Goal: Information Seeking & Learning: Learn about a topic

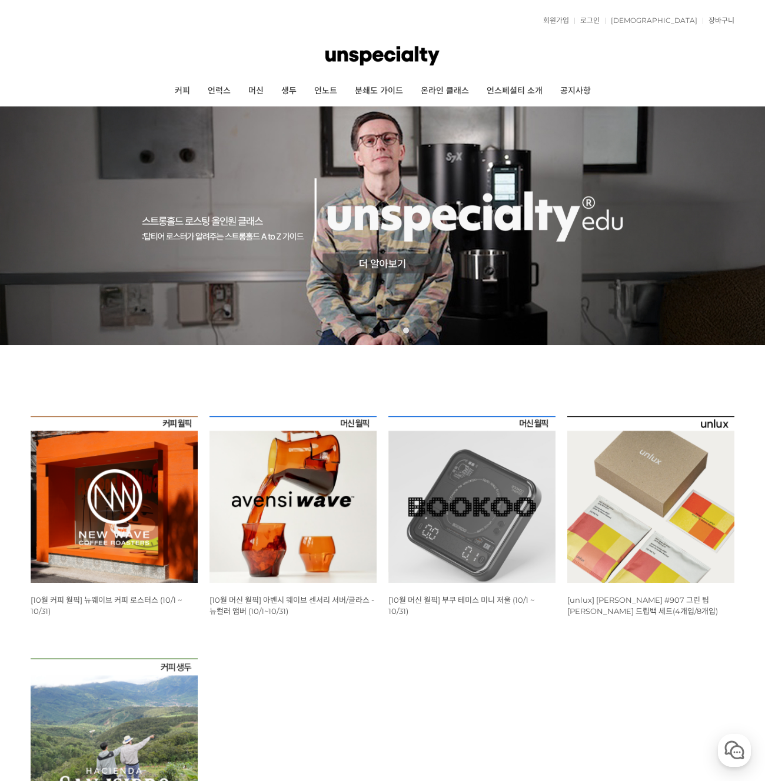
click at [102, 460] on img at bounding box center [114, 499] width 167 height 167
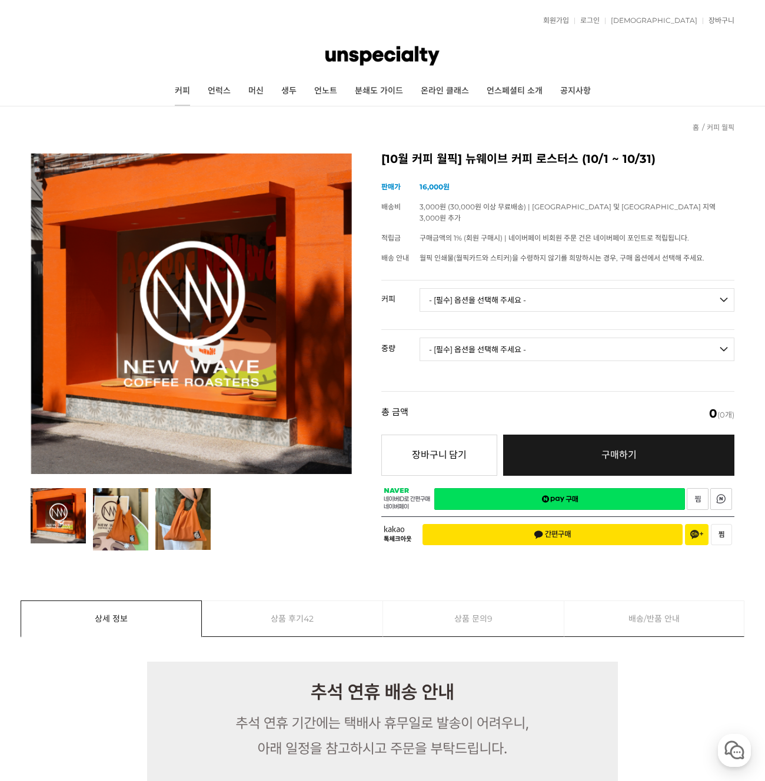
click at [166, 88] on link "커피" at bounding box center [182, 90] width 33 height 29
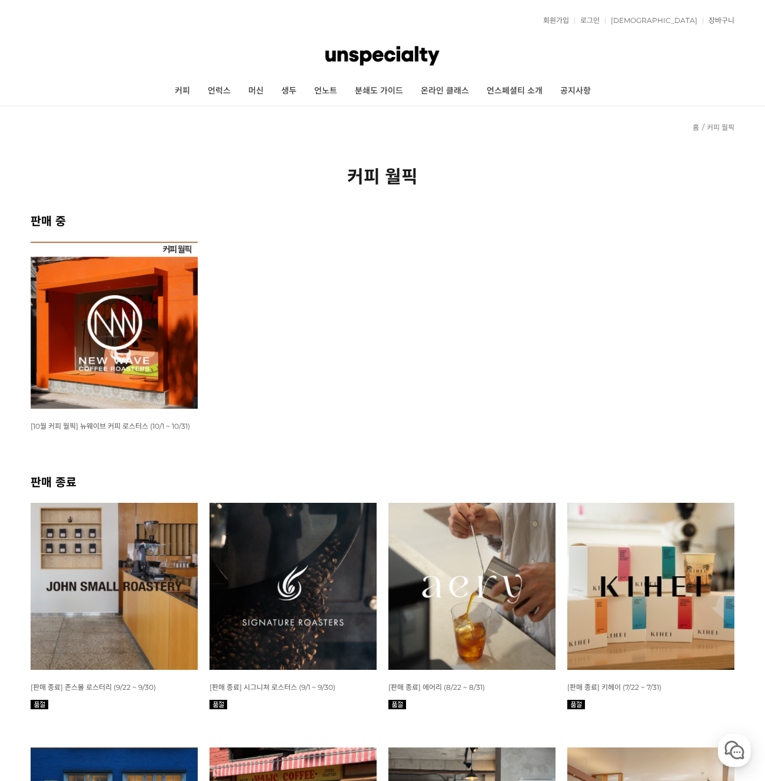
click at [165, 370] on img at bounding box center [114, 325] width 167 height 167
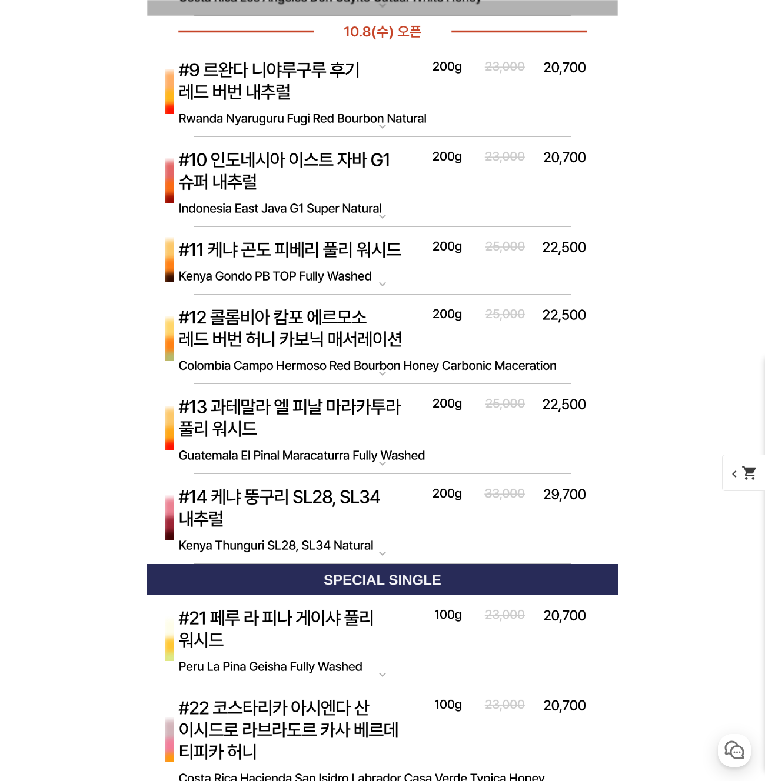
scroll to position [4781, 0]
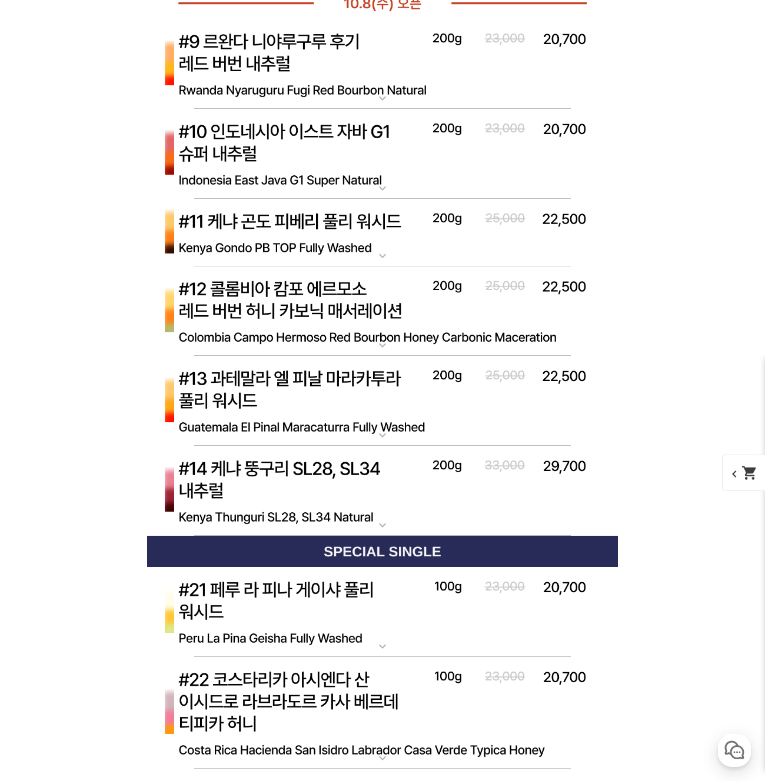
click at [254, 312] on img at bounding box center [382, 311] width 470 height 91
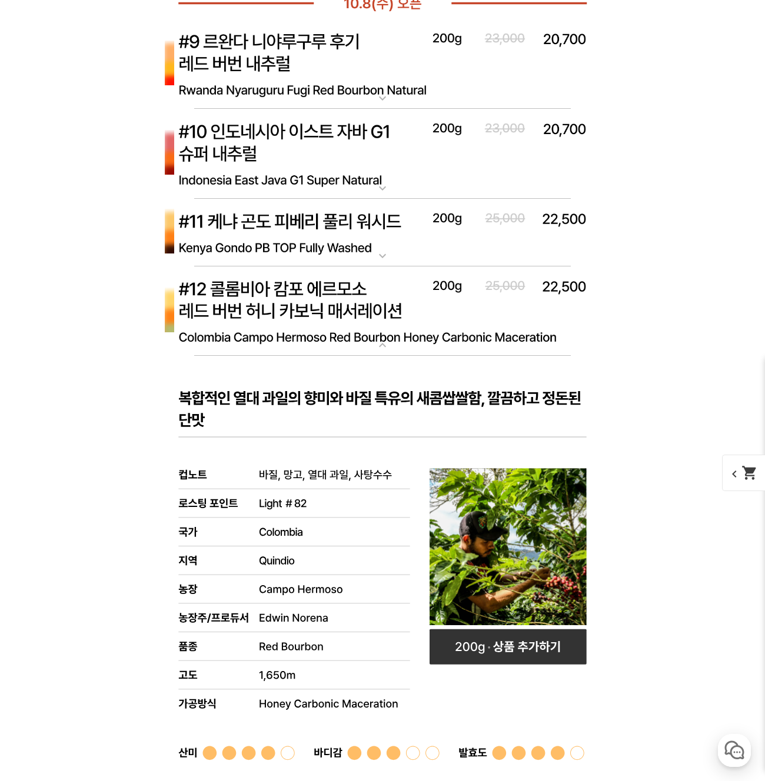
click at [306, 316] on img at bounding box center [382, 311] width 470 height 91
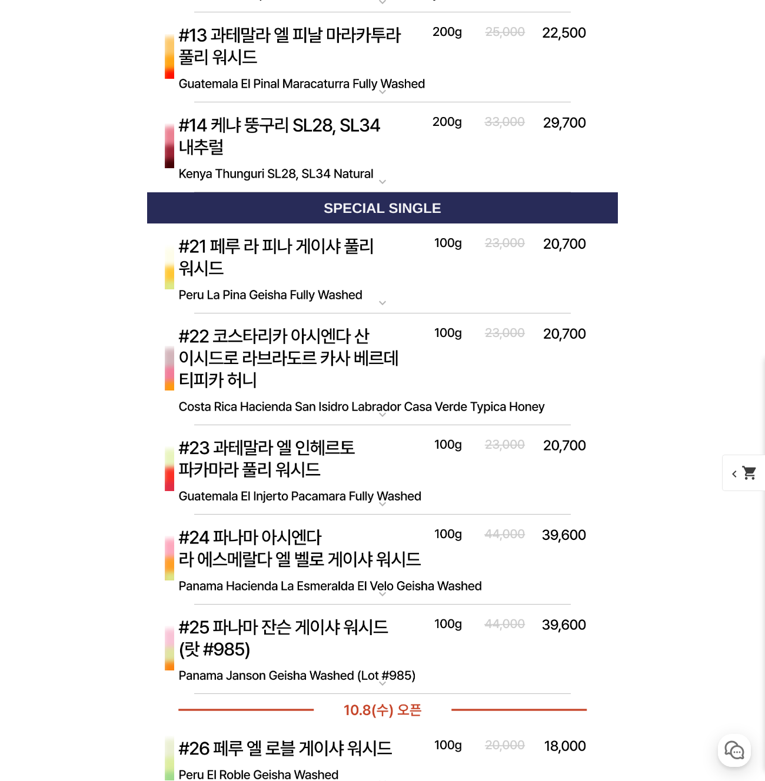
scroll to position [5127, 0]
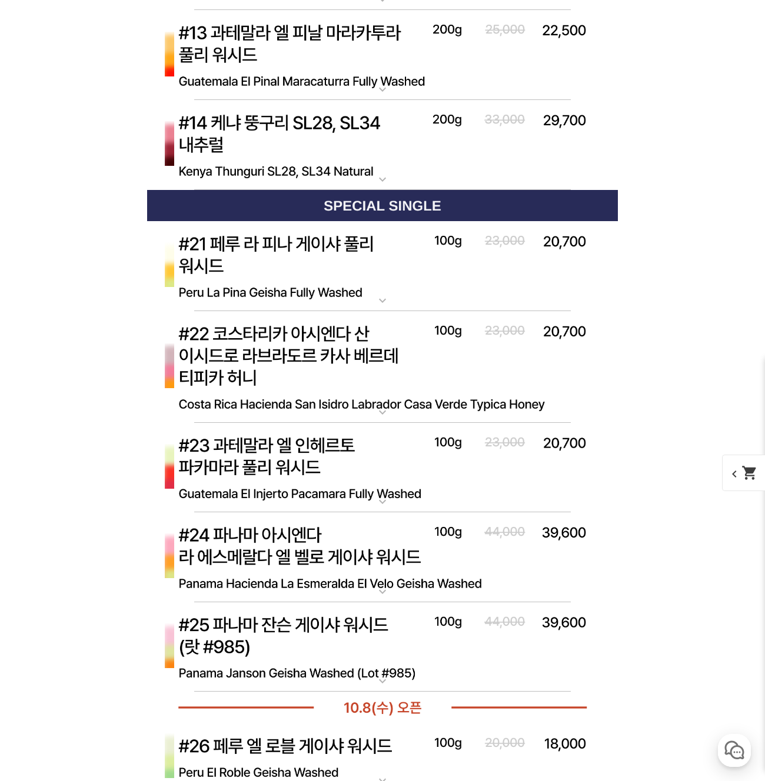
click at [308, 377] on img at bounding box center [382, 367] width 470 height 112
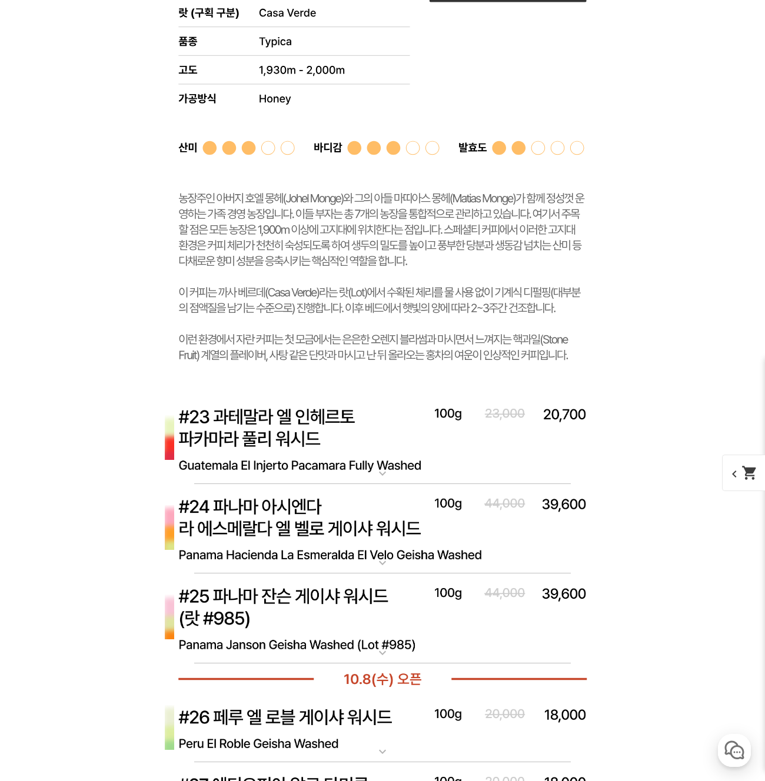
scroll to position [6088, 0]
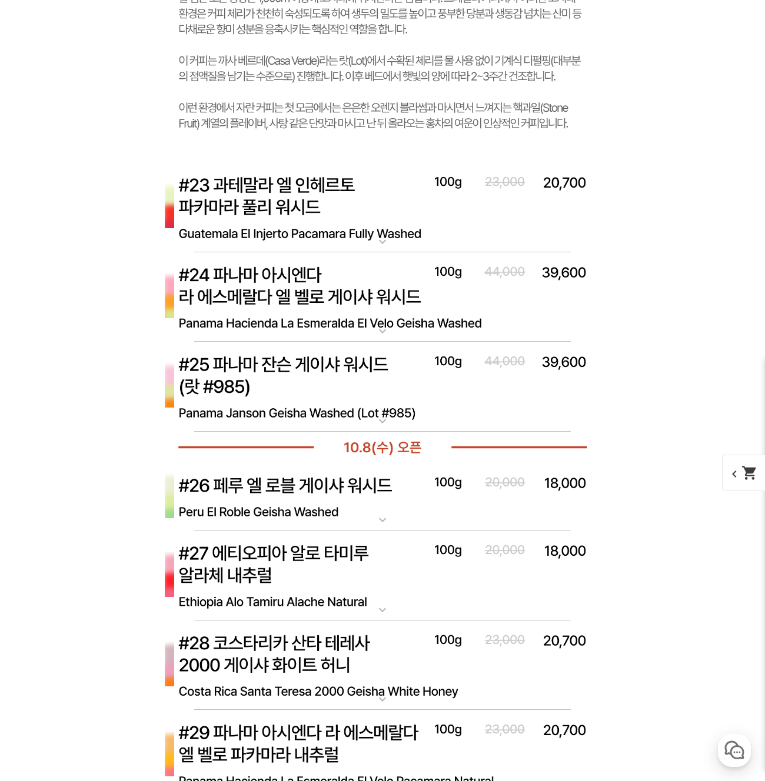
click at [293, 300] on img at bounding box center [382, 297] width 470 height 91
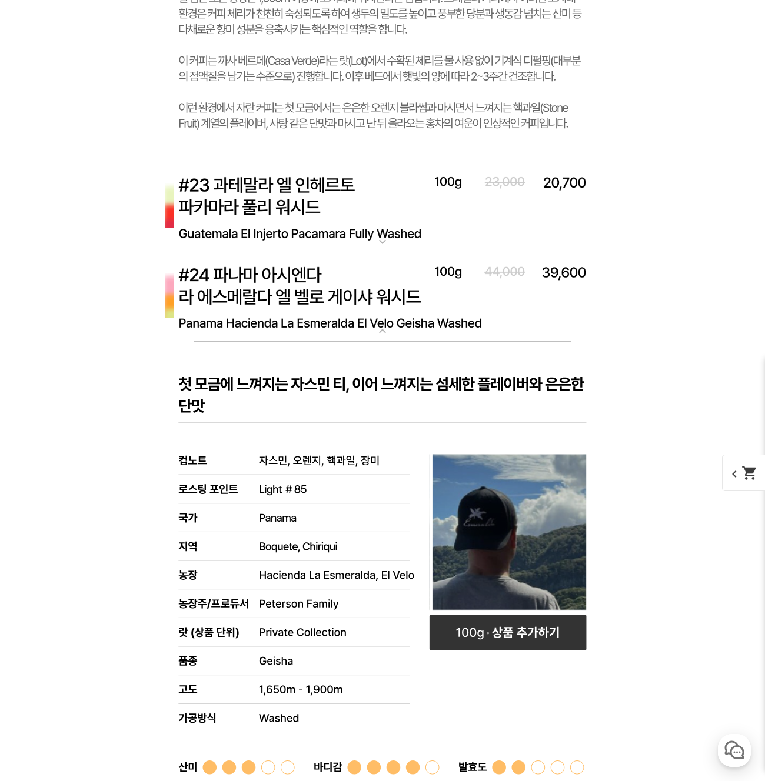
click at [292, 299] on img at bounding box center [382, 297] width 470 height 91
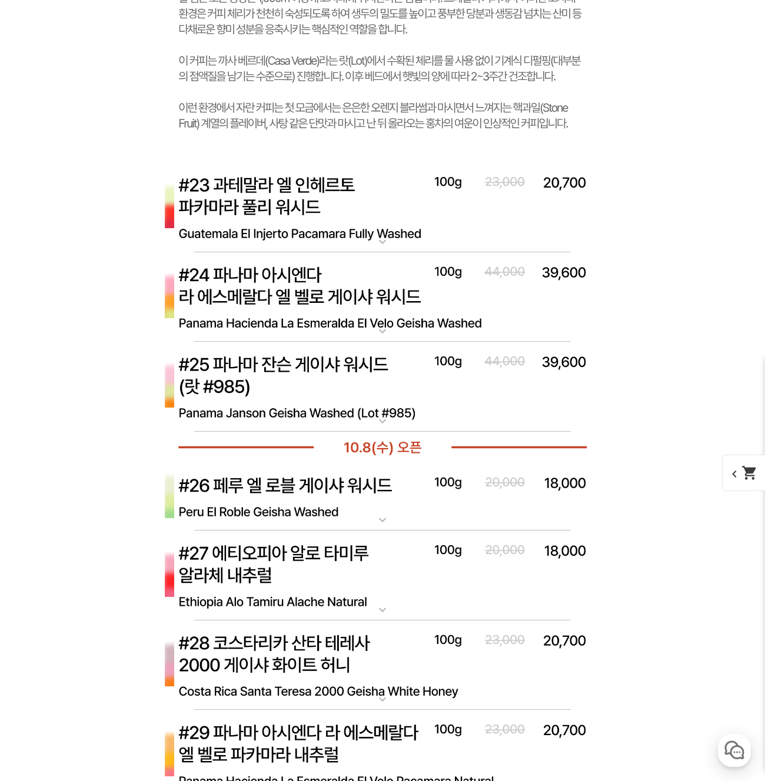
click at [289, 398] on img at bounding box center [382, 387] width 470 height 91
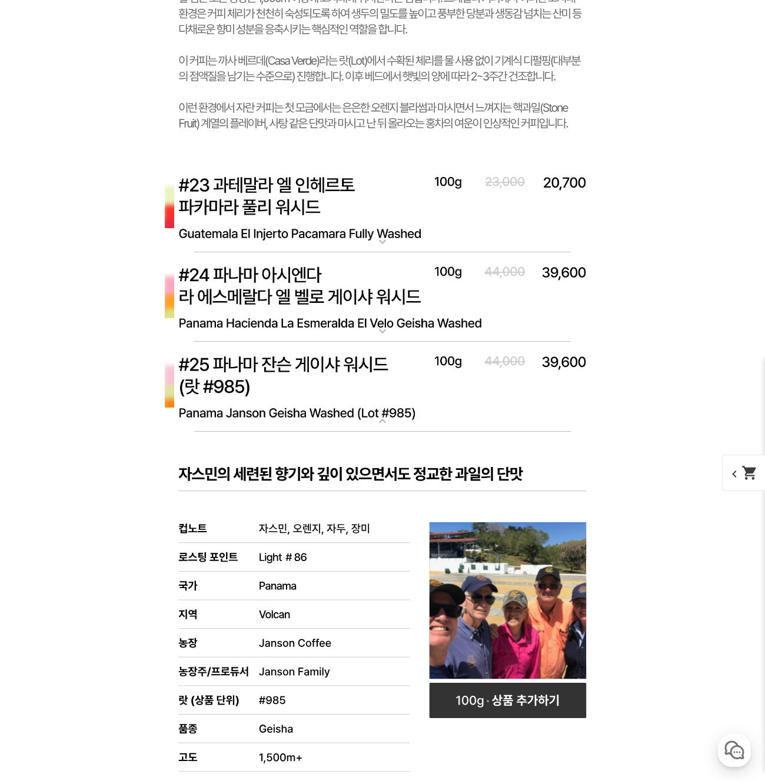
click at [287, 392] on img at bounding box center [382, 387] width 470 height 91
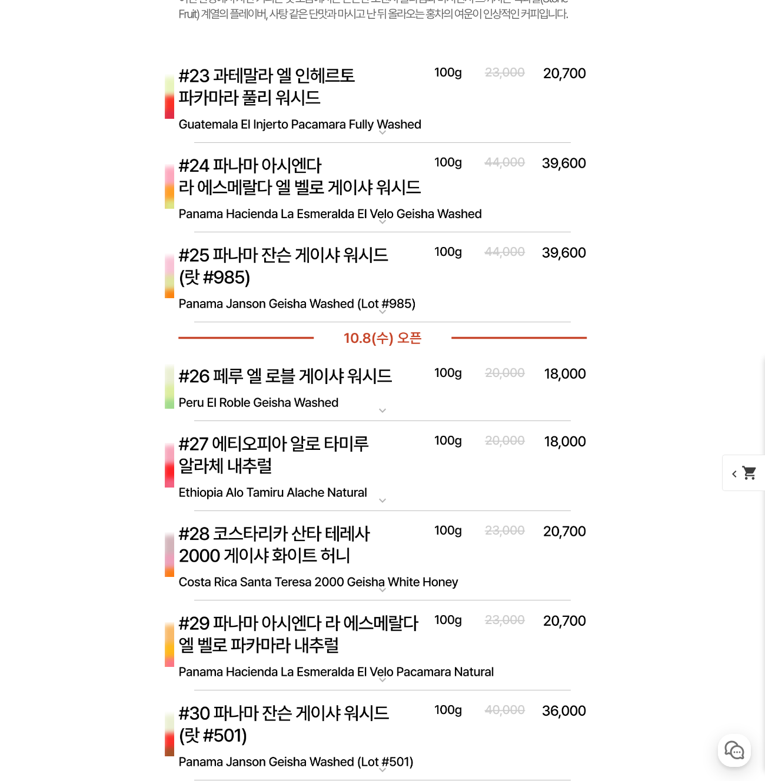
scroll to position [6424, 0]
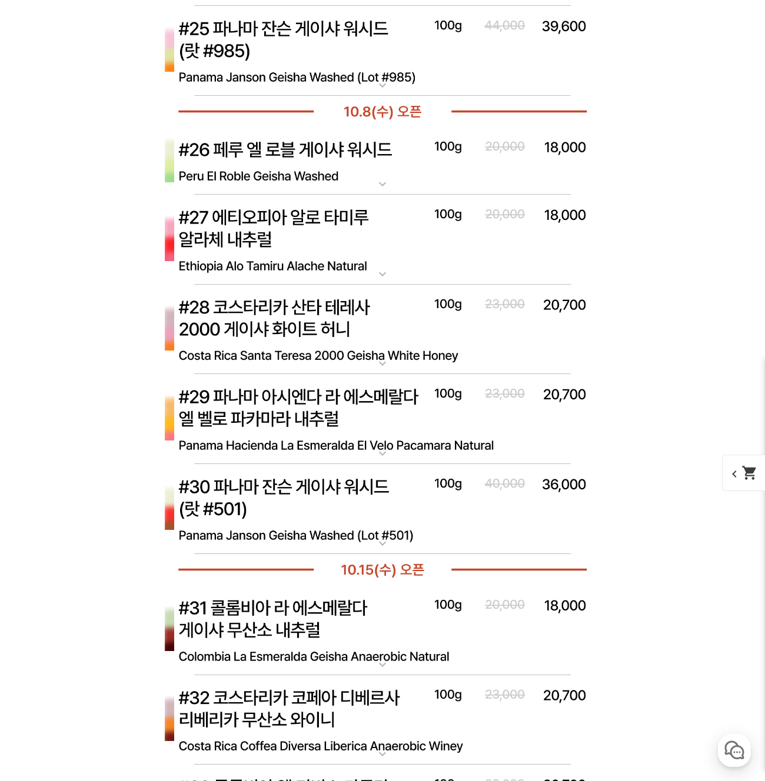
click at [260, 412] on img at bounding box center [382, 419] width 470 height 91
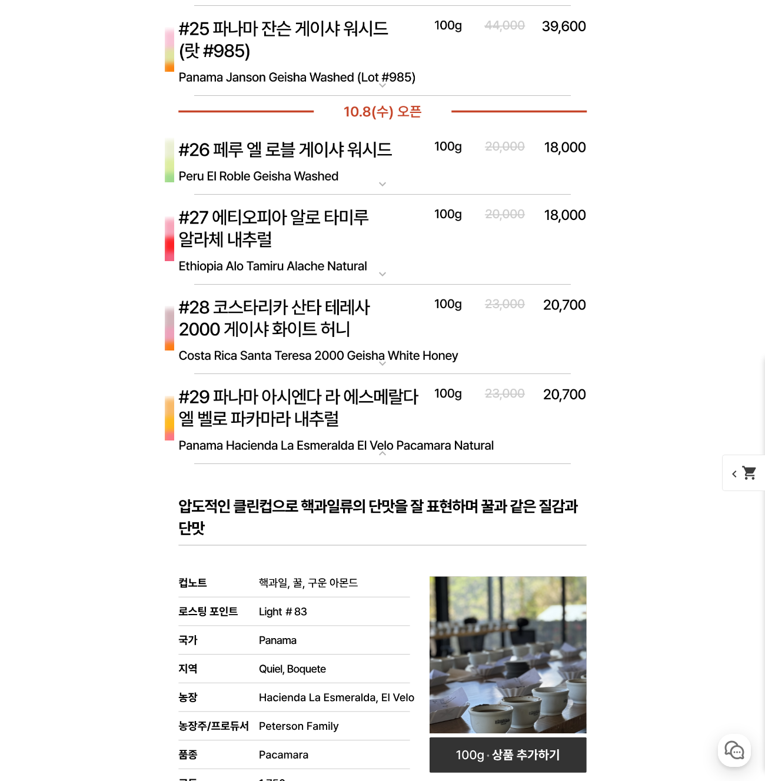
click at [260, 412] on img at bounding box center [382, 419] width 470 height 91
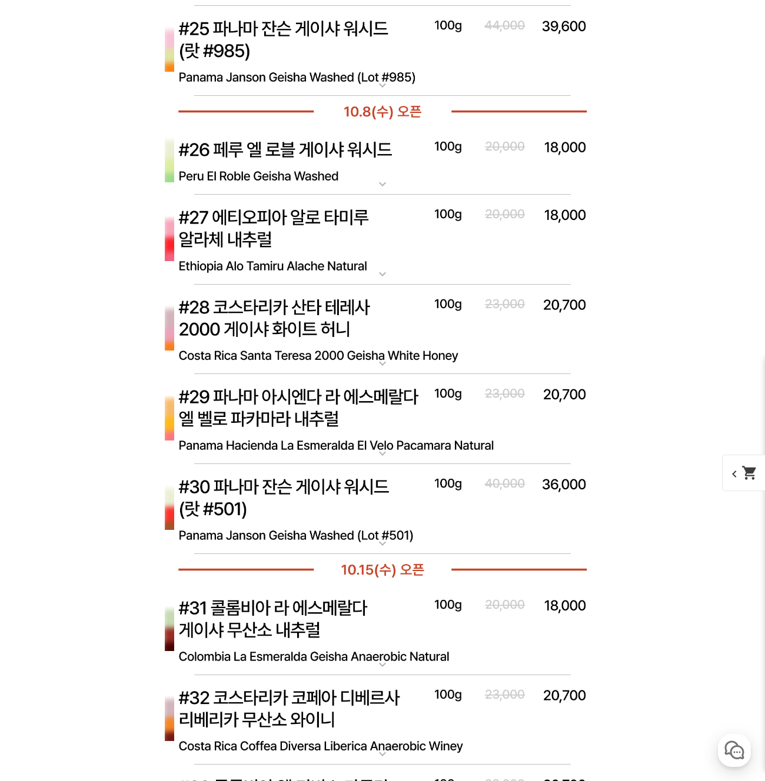
click at [319, 409] on img at bounding box center [382, 419] width 470 height 91
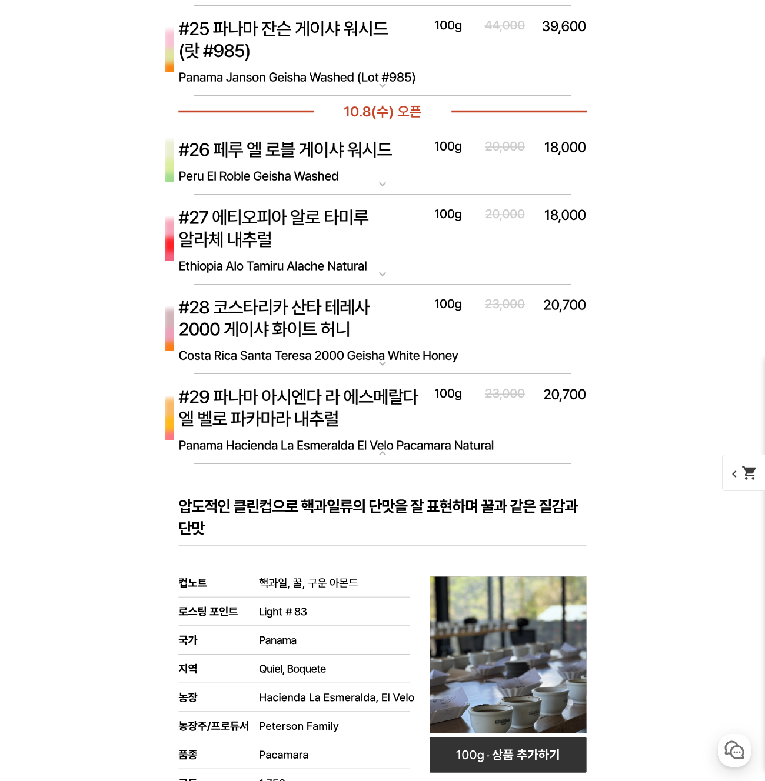
click at [310, 408] on img at bounding box center [382, 419] width 470 height 91
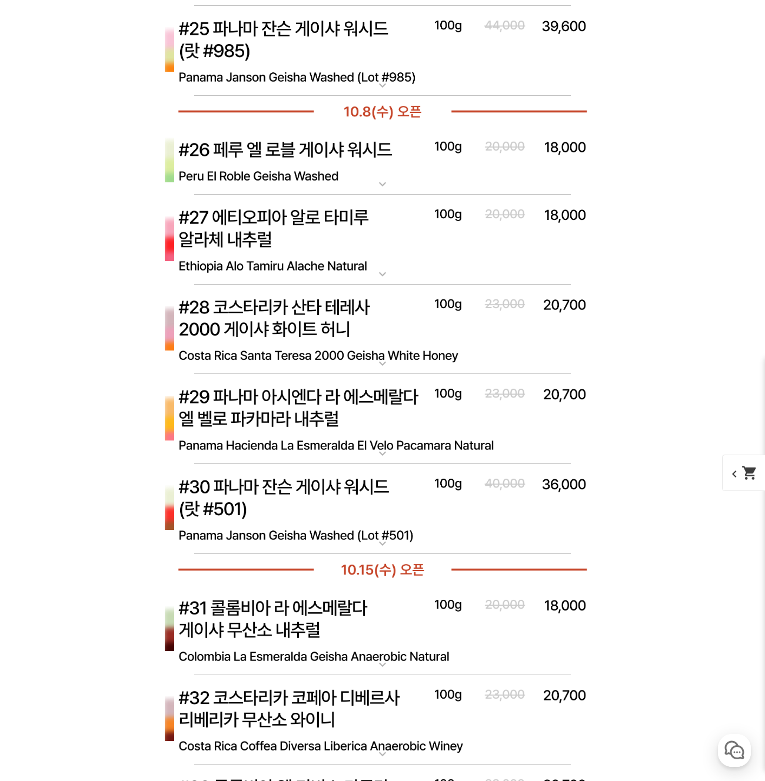
click at [299, 509] on img at bounding box center [382, 509] width 470 height 91
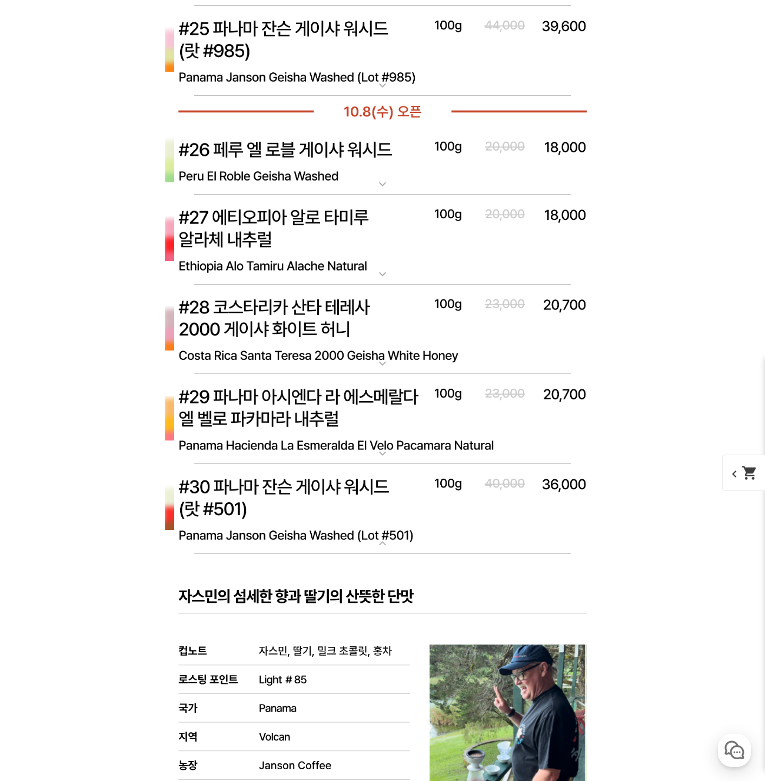
click at [297, 505] on img at bounding box center [382, 509] width 470 height 91
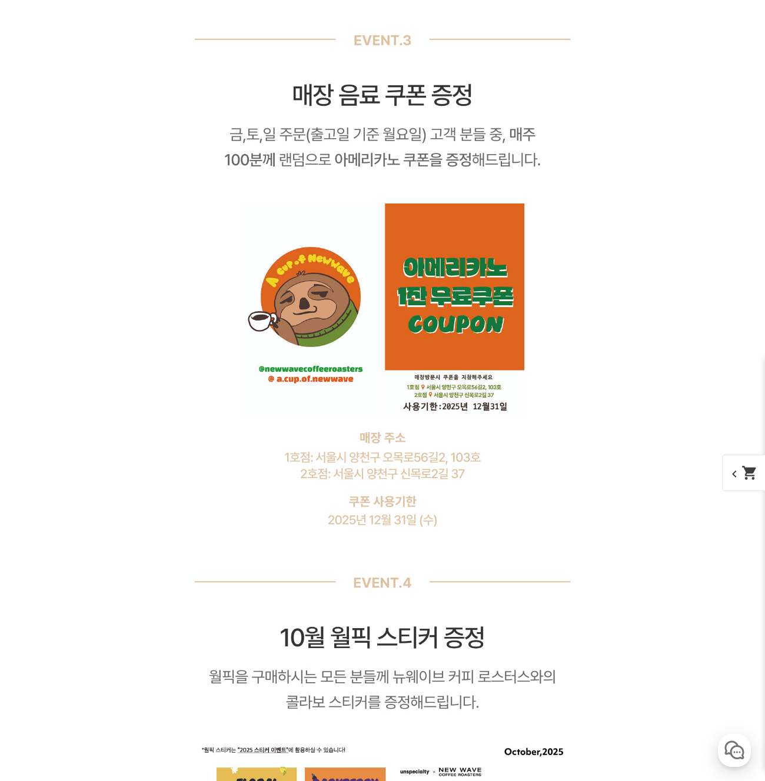
scroll to position [11016, 0]
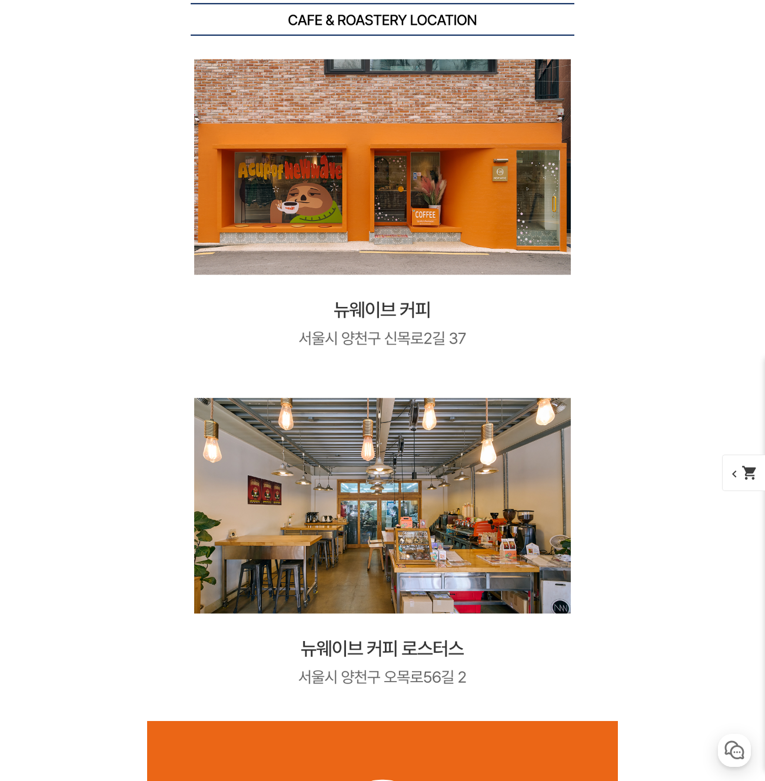
scroll to position [16580, 0]
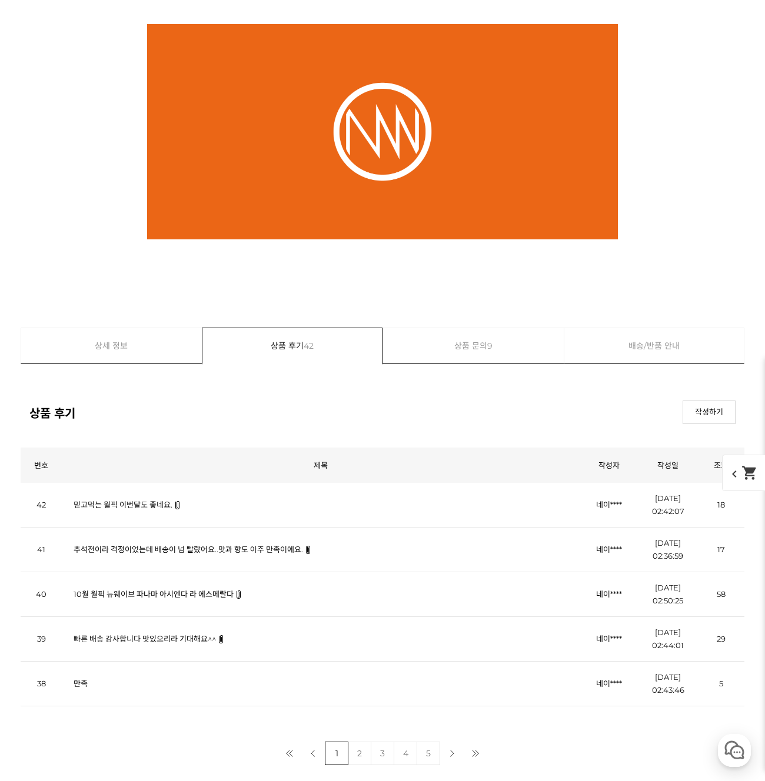
click at [422, 359] on link "상품 문의 9" at bounding box center [473, 345] width 181 height 35
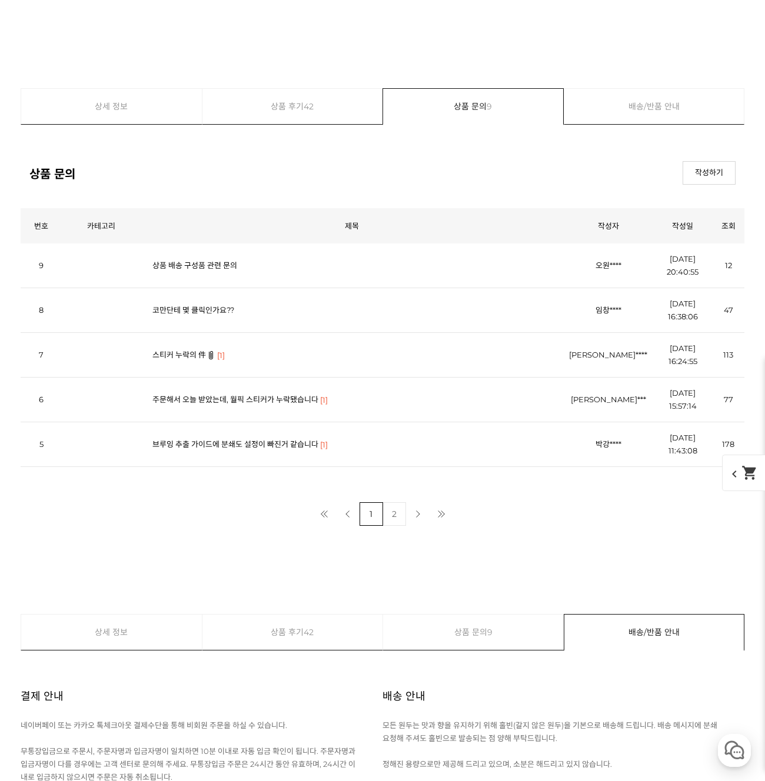
click at [199, 265] on link "상품 배송 구성품 관련 문의" at bounding box center [194, 265] width 85 height 9
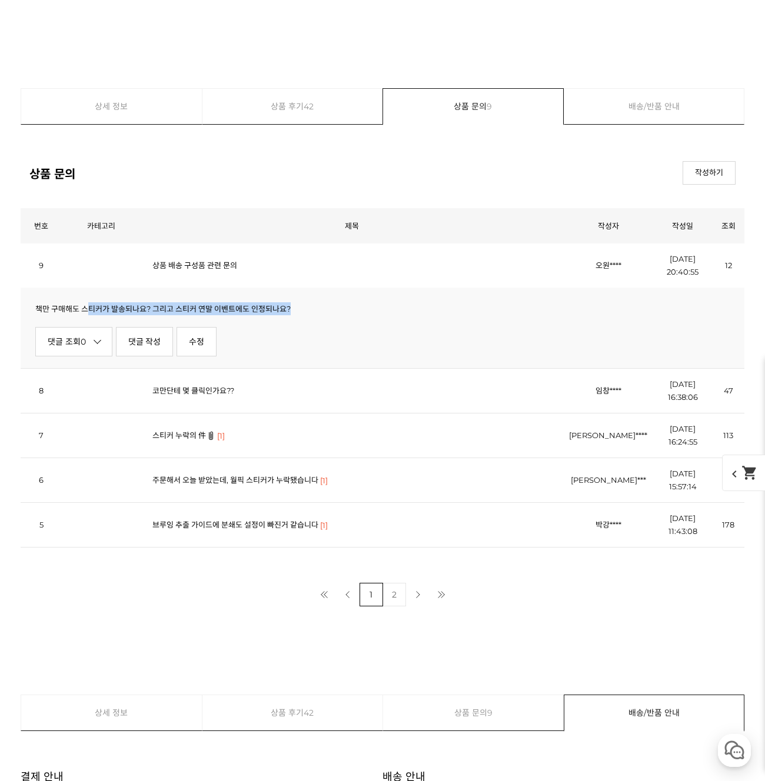
drag, startPoint x: 85, startPoint y: 307, endPoint x: 305, endPoint y: 308, distance: 219.9
click at [305, 308] on p "책만 구매해도 스티커가 발송되나요? 그리고 스티커 연말 이벤트에도 인정되나요?" at bounding box center [382, 308] width 694 height 13
click at [182, 436] on link "스티커 누락의 件" at bounding box center [179, 434] width 54 height 9
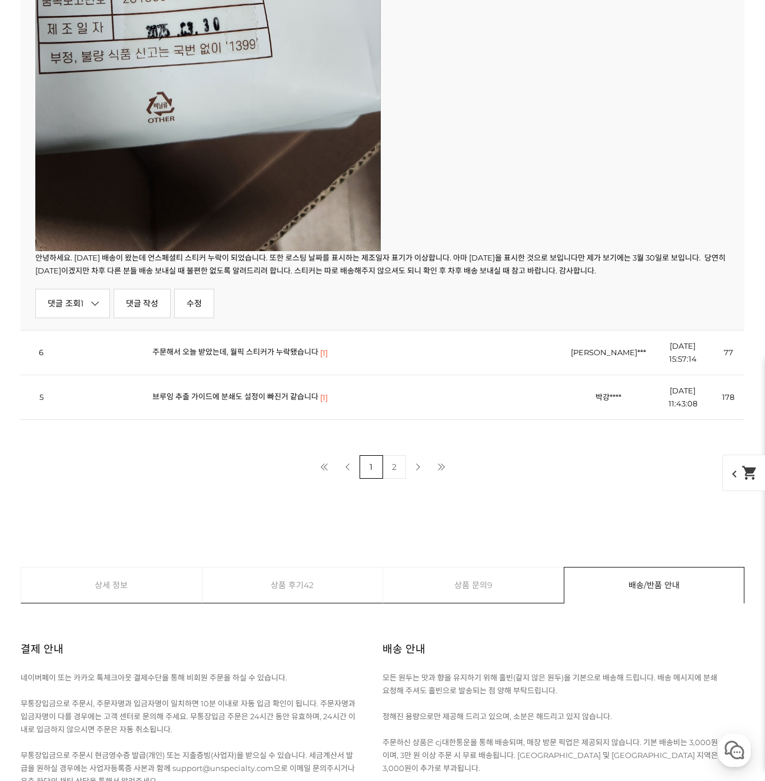
scroll to position [18169, 0]
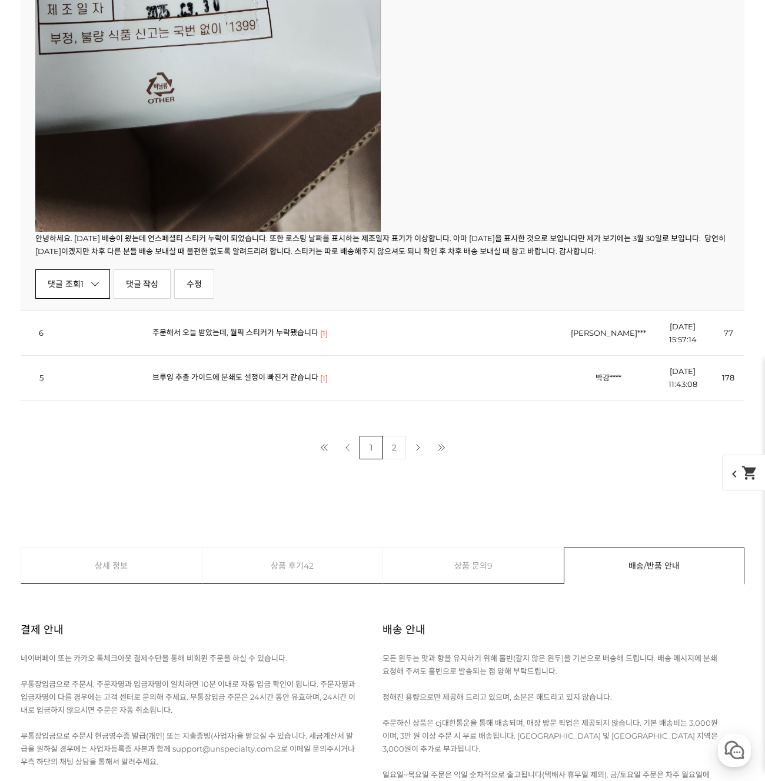
click at [91, 289] on link "댓글 조회 1" at bounding box center [72, 283] width 75 height 29
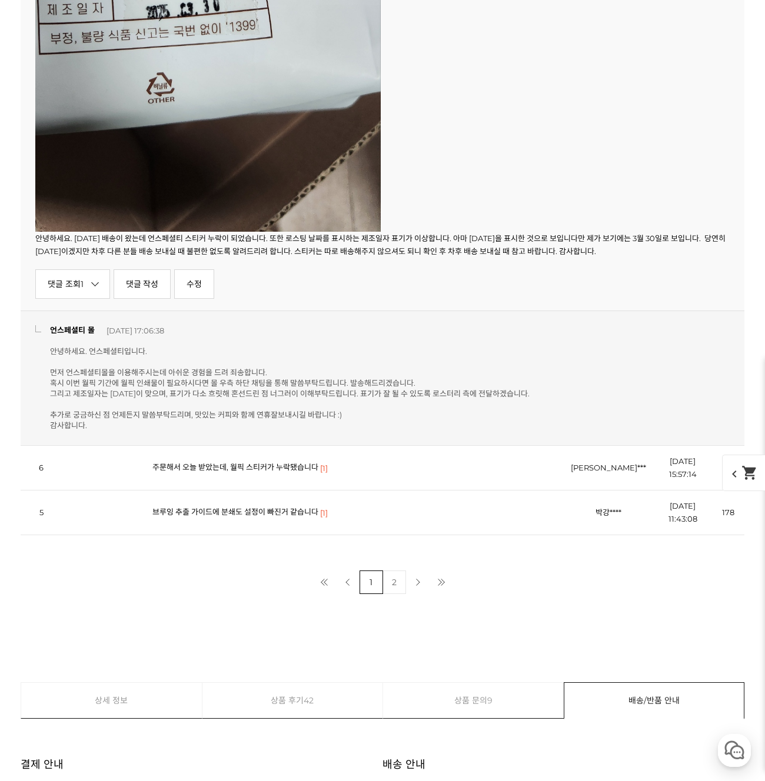
drag, startPoint x: 191, startPoint y: 362, endPoint x: 365, endPoint y: 425, distance: 184.9
click at [365, 425] on p "안녕하세요. 언스페셜티입니다. 먼저 언스페셜티몰을 이용해주시는데 아쉬운 경험을 드려 죄송합니다. 혹시 이번 월픽 기간에 월픽 인쇄물이 필요하시…" at bounding box center [289, 388] width 479 height 85
click at [364, 424] on p "안녕하세요. 언스페셜티입니다. 먼저 언스페셜티몰을 이용해주시는데 아쉬운 경험을 드려 죄송합니다. 혹시 이번 월픽 기간에 월픽 인쇄물이 필요하시…" at bounding box center [289, 388] width 479 height 85
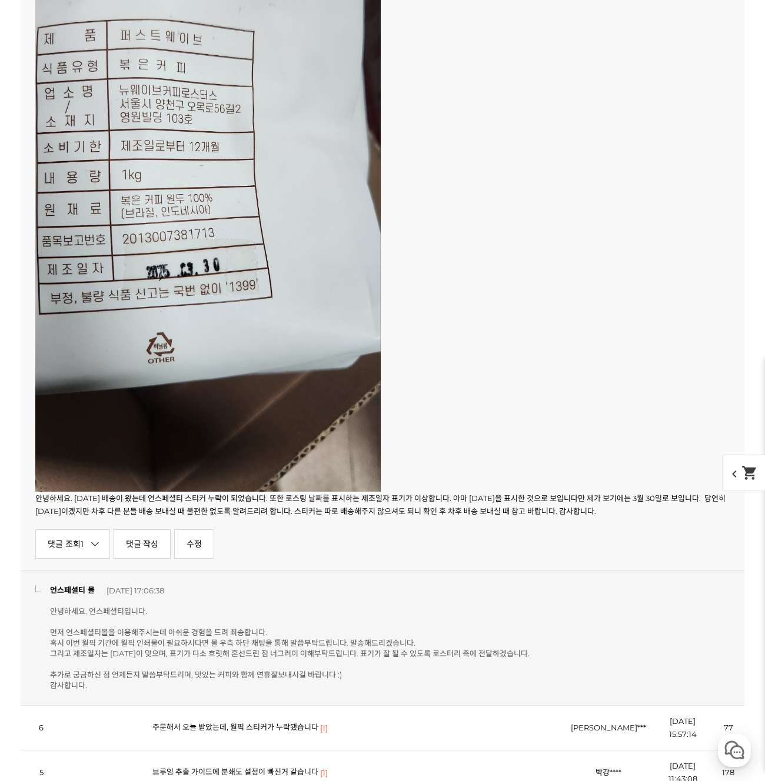
scroll to position [16824, 0]
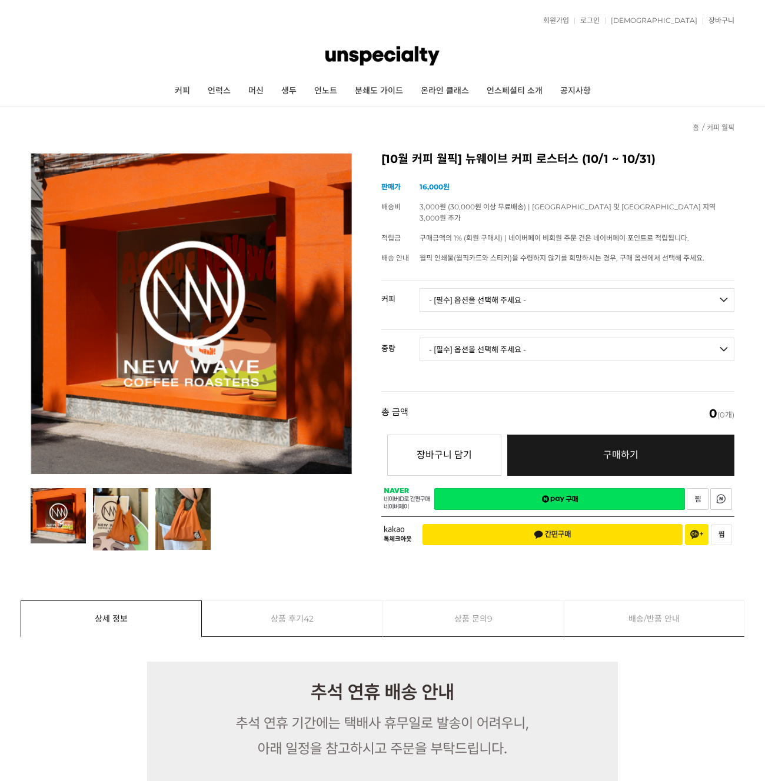
scroll to position [7349, 0]
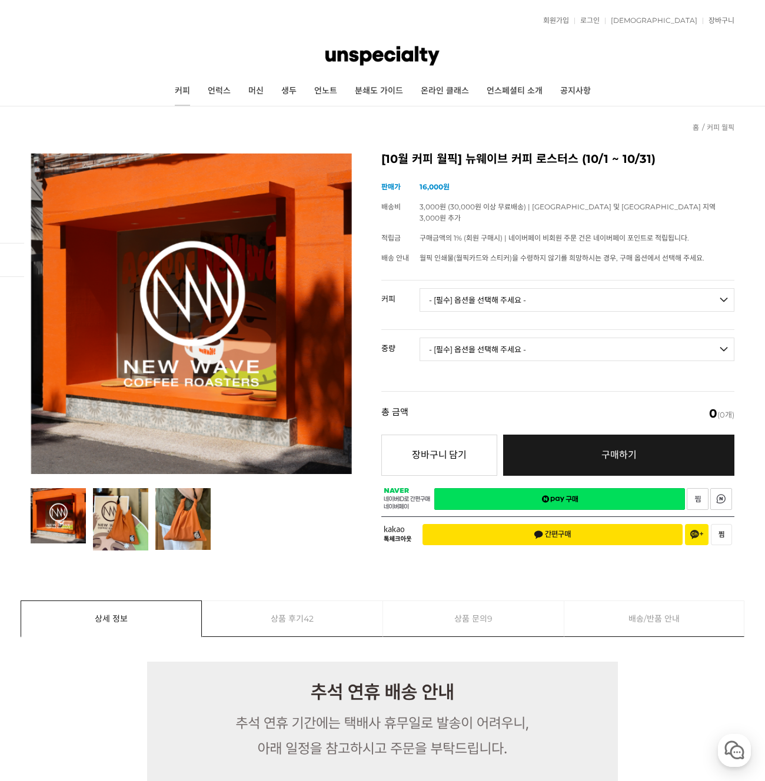
click at [166, 93] on link "커피" at bounding box center [182, 90] width 33 height 29
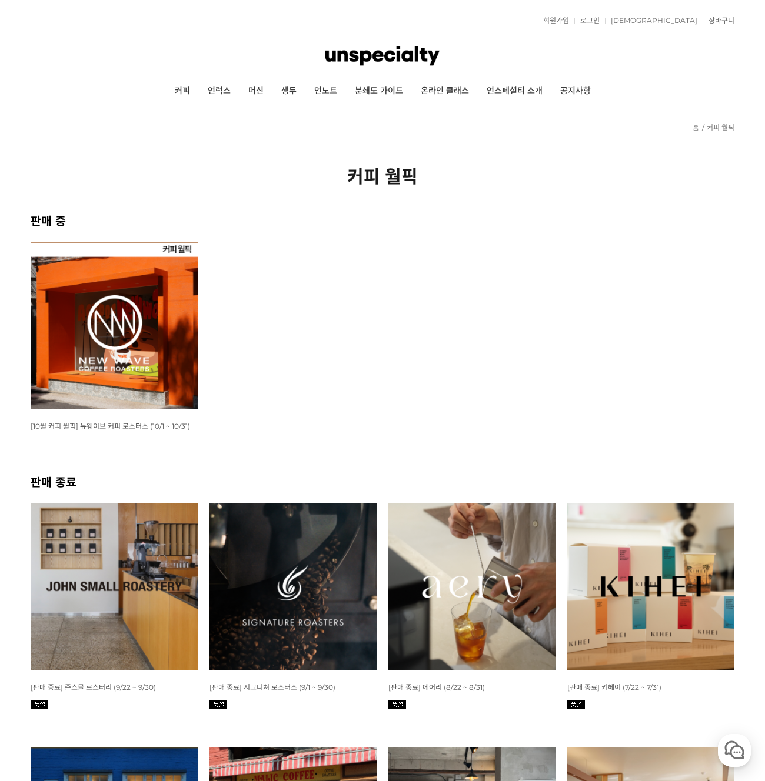
click at [522, 355] on ul "WISH ADD OPTION 상품명 : [10월 커피 월픽] 뉴웨이브 커피 로스터스 (10/1 ~ 10/31) 판매가 : 16,000원" at bounding box center [382, 357] width 715 height 231
click at [457, 332] on ul "WISH ADD OPTION 상품명 : [10월 커피 월픽] 뉴웨이브 커피 로스터스 (10/1 ~ 10/31) 판매가 : 16,000원" at bounding box center [382, 357] width 715 height 231
drag, startPoint x: 423, startPoint y: 173, endPoint x: 338, endPoint y: 174, distance: 85.3
click at [338, 174] on h2 "커피 월픽" at bounding box center [382, 175] width 703 height 26
click at [336, 174] on h2 "커피 월픽" at bounding box center [382, 175] width 703 height 26
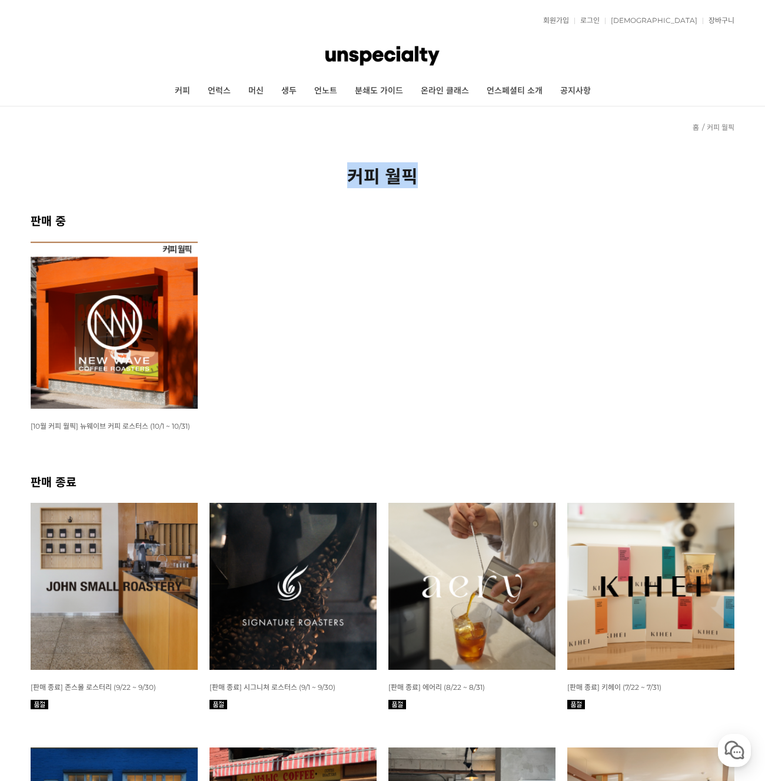
drag, startPoint x: 402, startPoint y: 172, endPoint x: 480, endPoint y: 176, distance: 78.9
click at [480, 175] on h2 "커피 월픽" at bounding box center [382, 175] width 703 height 26
click at [239, 89] on link "머신" at bounding box center [255, 90] width 33 height 29
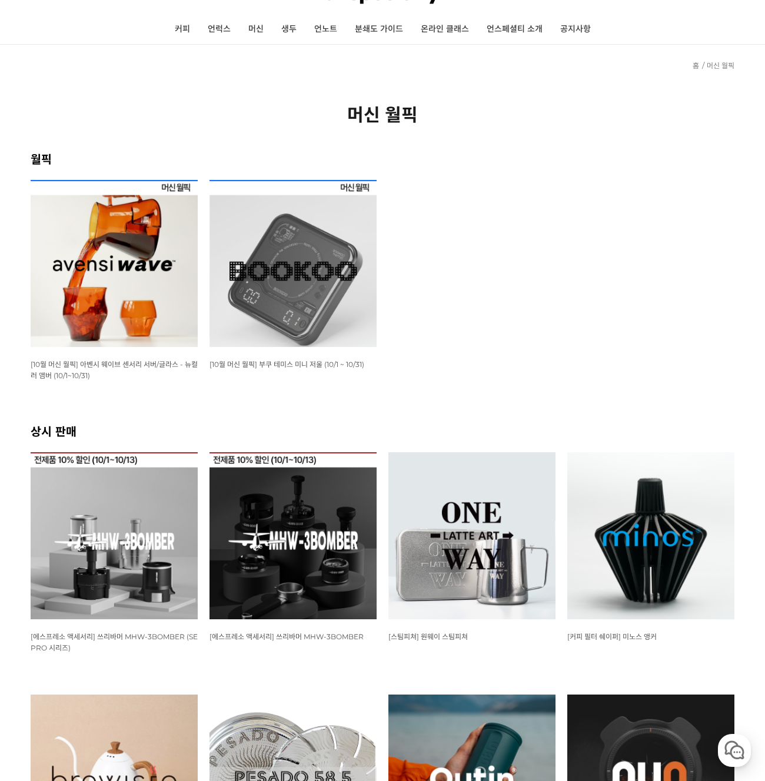
scroll to position [236, 0]
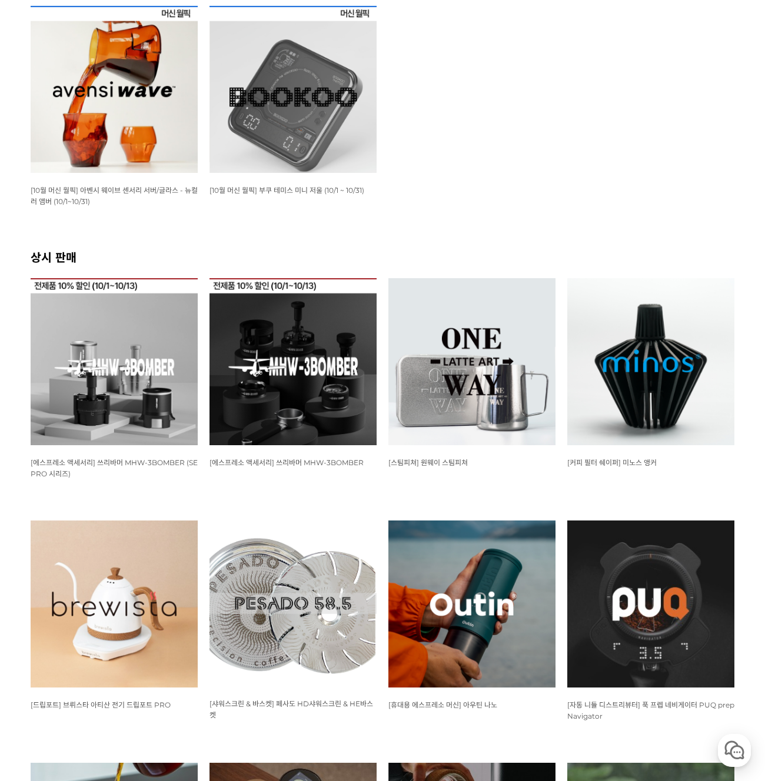
click at [475, 246] on ul "WISH ADD OPTION 상품명 : [10월 머신 월픽] 아벤시 웨이브 센서리 서버/글라스 - 뉴컬러 앰버 (10/1~10/31) 판매가 …" at bounding box center [382, 127] width 715 height 242
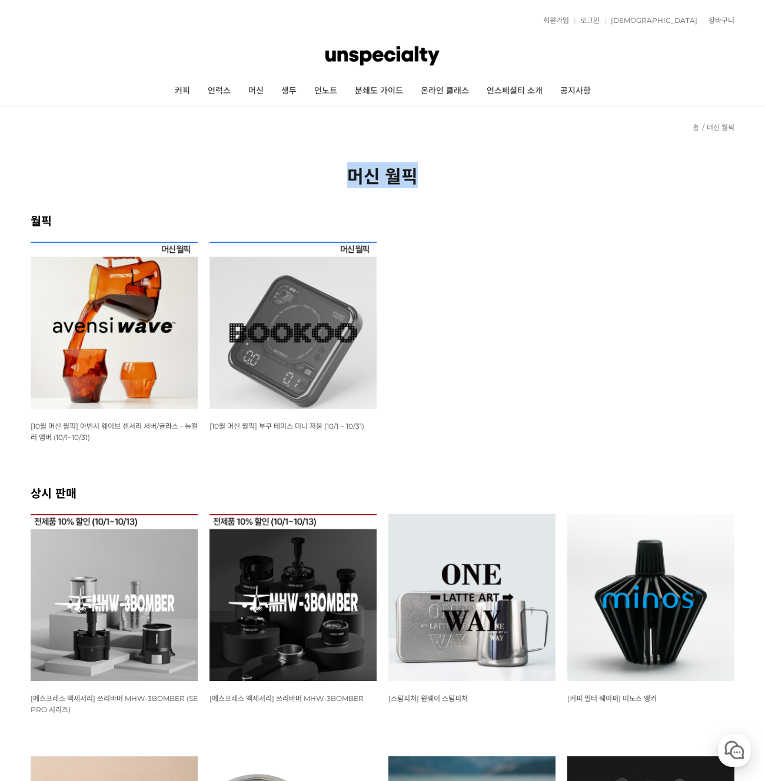
drag, startPoint x: 435, startPoint y: 179, endPoint x: 310, endPoint y: 176, distance: 124.7
click at [310, 176] on h2 "머신 월픽" at bounding box center [382, 175] width 703 height 26
click at [313, 176] on h2 "머신 월픽" at bounding box center [382, 175] width 703 height 26
click at [550, 183] on h2 "머신 월픽" at bounding box center [382, 175] width 703 height 26
click at [549, 183] on h2 "머신 월픽" at bounding box center [382, 175] width 703 height 26
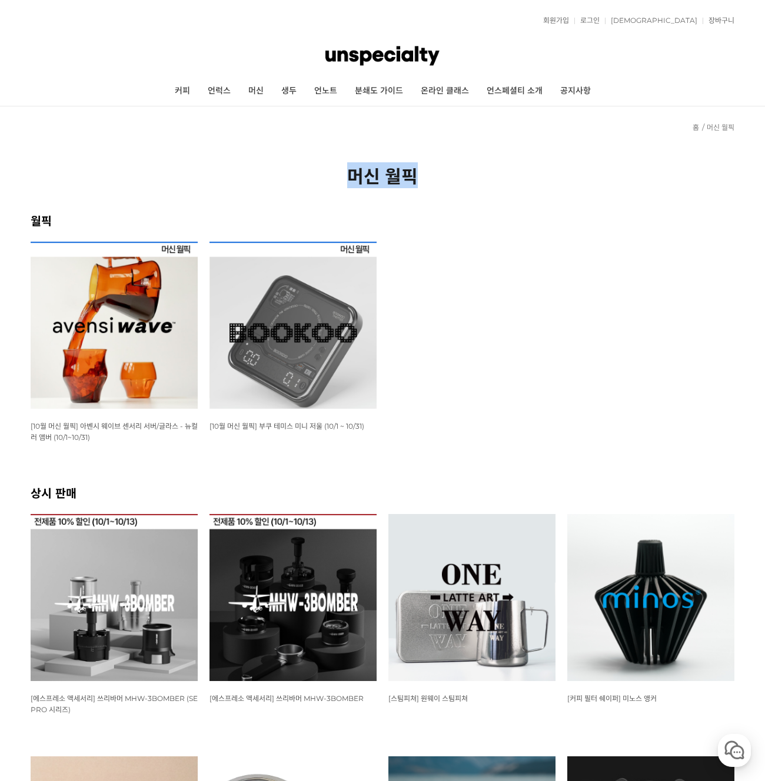
drag, startPoint x: 478, startPoint y: 175, endPoint x: 223, endPoint y: 172, distance: 254.1
click at [223, 172] on h2 "머신 월픽" at bounding box center [382, 175] width 703 height 26
drag, startPoint x: 478, startPoint y: 164, endPoint x: 527, endPoint y: 168, distance: 48.9
click at [527, 168] on h2 "머신 월픽" at bounding box center [382, 175] width 703 height 26
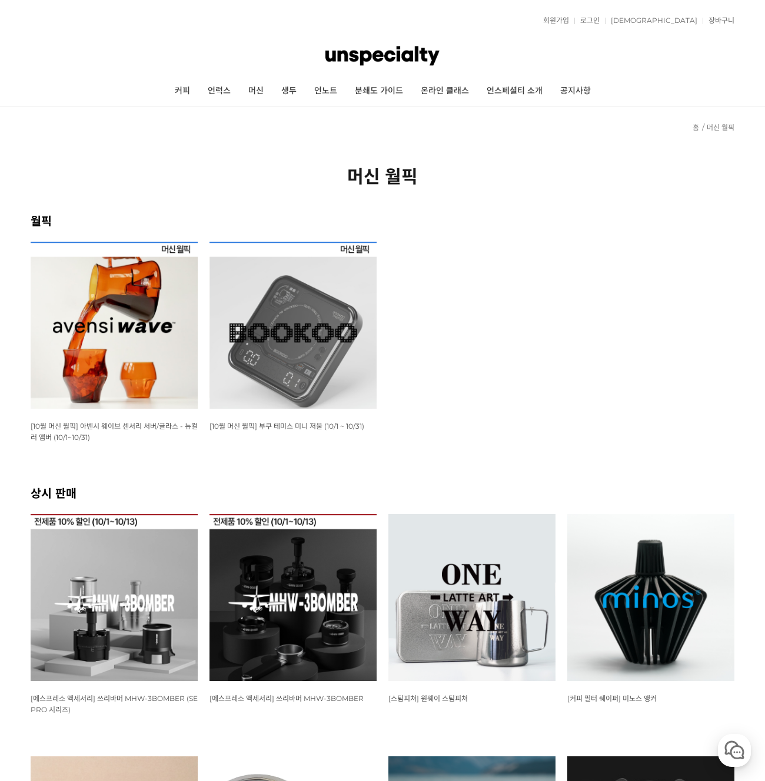
click at [526, 168] on h2 "머신 월픽" at bounding box center [382, 175] width 703 height 26
click at [239, 91] on link "머신" at bounding box center [255, 90] width 33 height 29
click at [277, 90] on link "생두" at bounding box center [288, 90] width 33 height 29
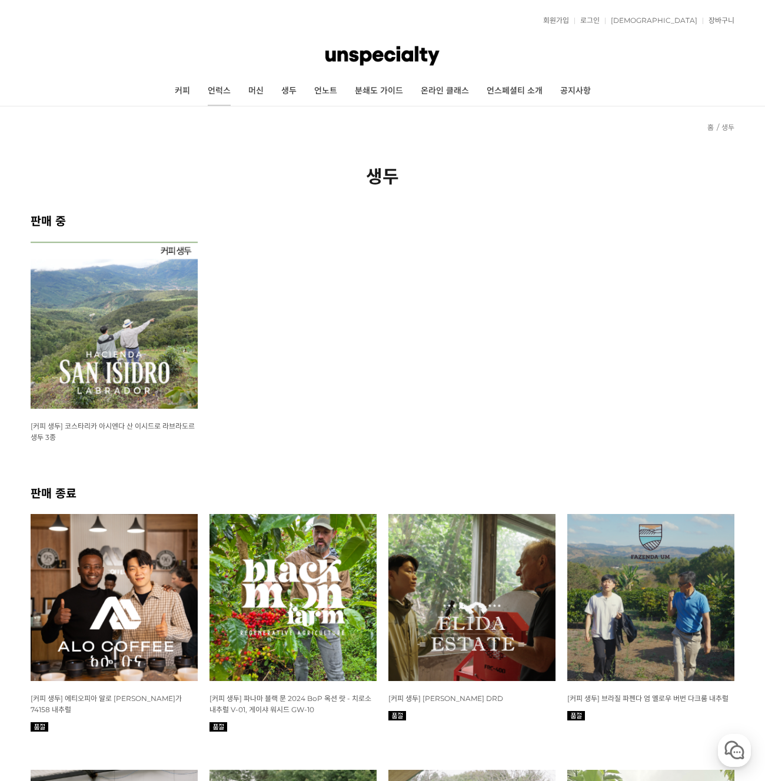
click at [199, 94] on link "언럭스" at bounding box center [219, 90] width 41 height 29
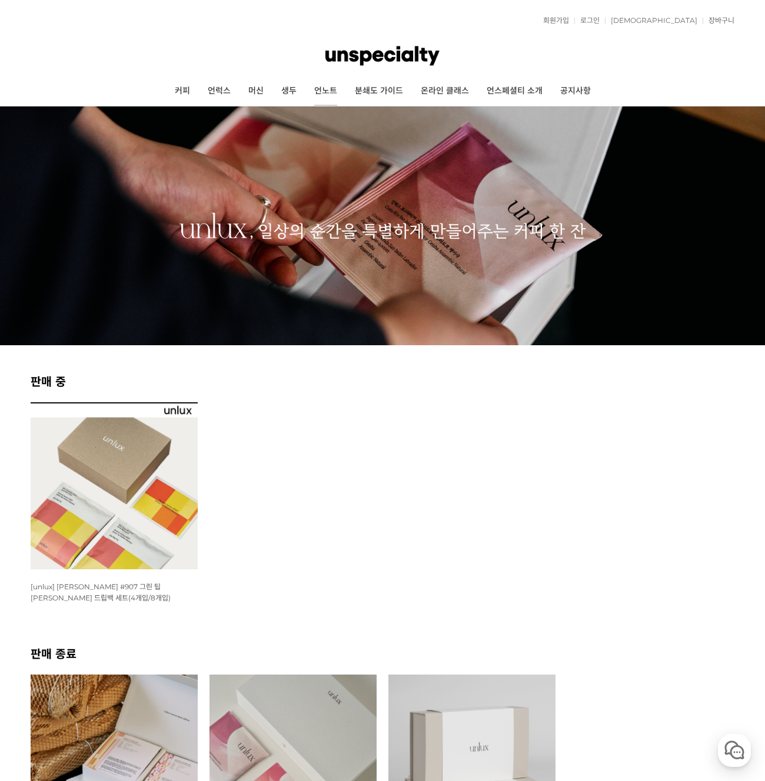
click at [320, 94] on link "언노트" at bounding box center [325, 90] width 41 height 29
